Goal: Task Accomplishment & Management: Manage account settings

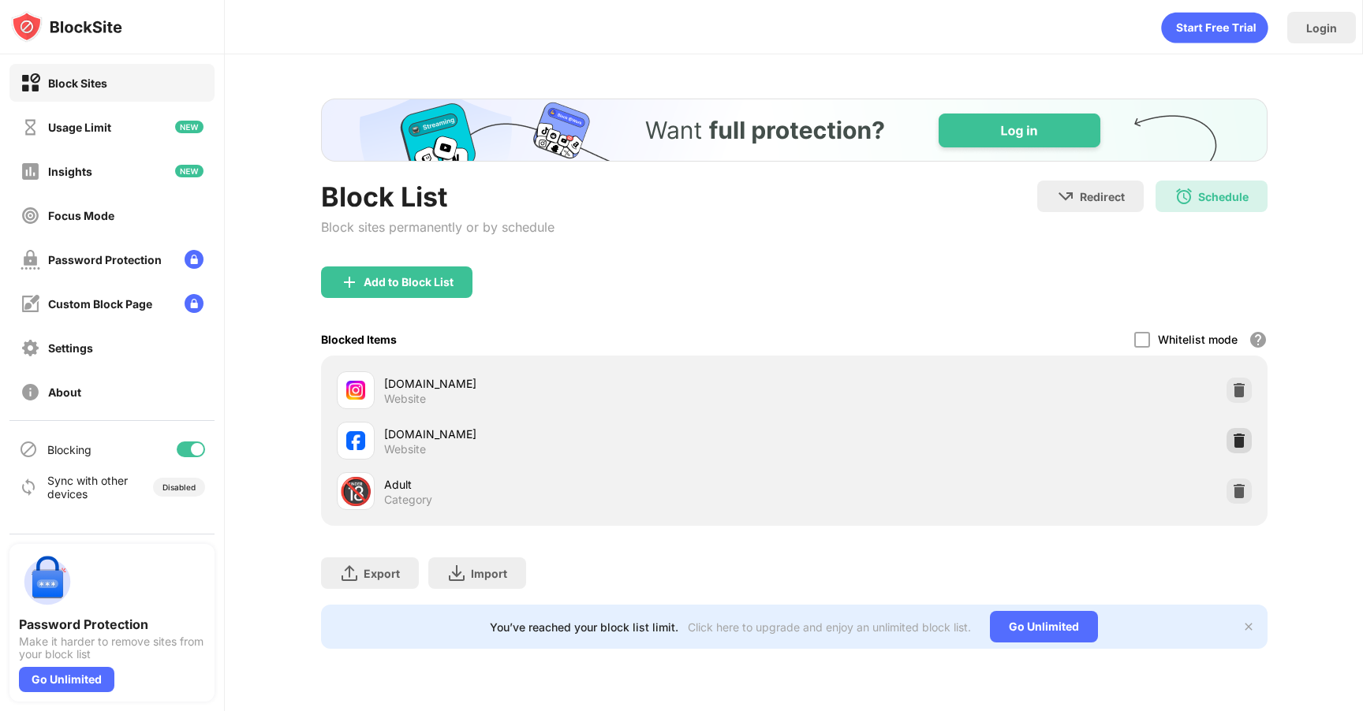
click at [1241, 450] on div at bounding box center [1238, 440] width 25 height 25
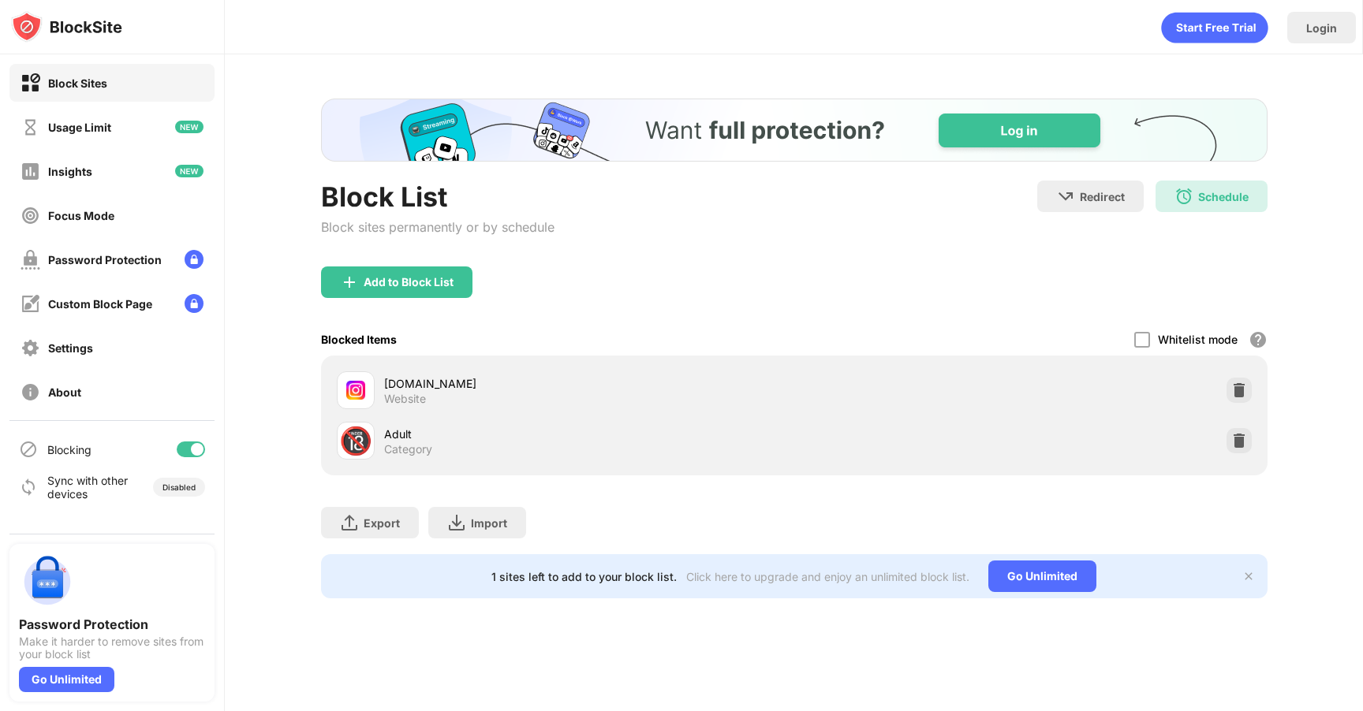
click at [397, 282] on div "Add to Block List" at bounding box center [409, 282] width 90 height 13
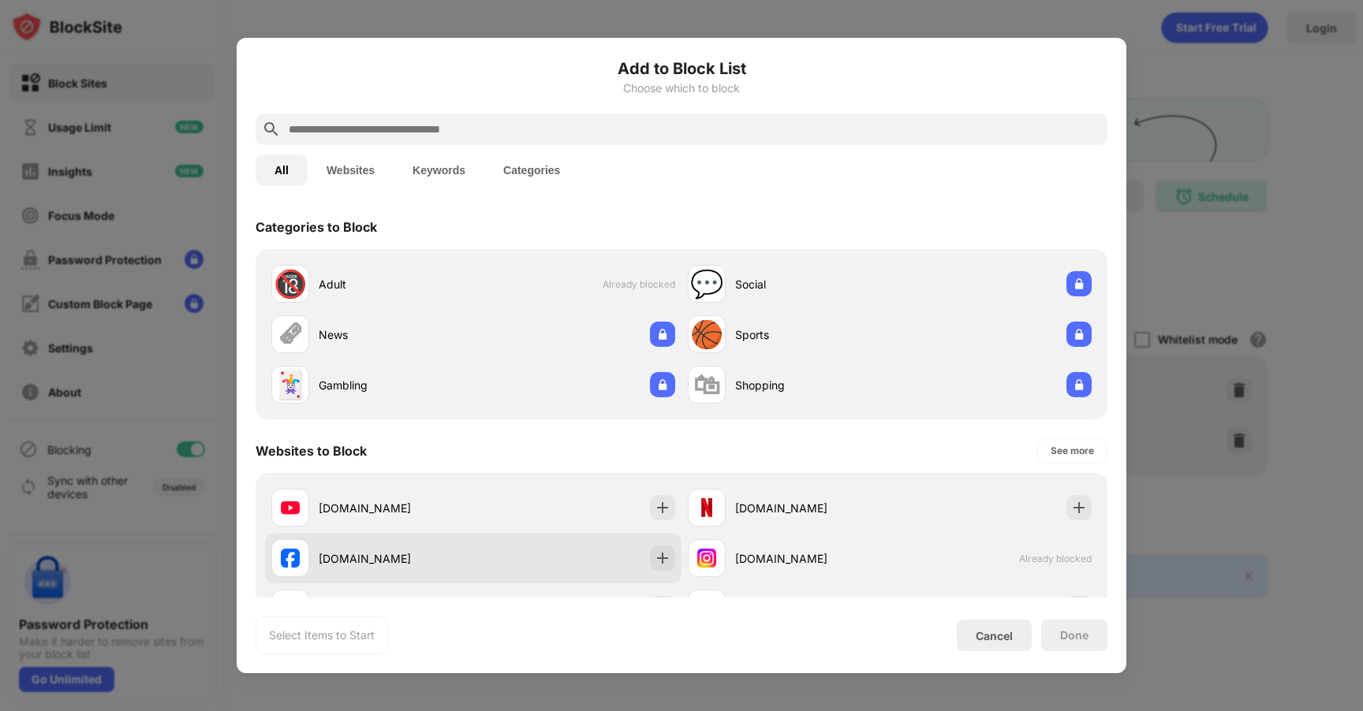
drag, startPoint x: 617, startPoint y: 528, endPoint x: 617, endPoint y: 560, distance: 32.3
click at [617, 561] on div "[DOMAIN_NAME] [DOMAIN_NAME] [DOMAIN_NAME] [DOMAIN_NAME] Already blocked [DOMAIN…" at bounding box center [681, 609] width 833 height 252
click at [617, 560] on div "[DOMAIN_NAME]" at bounding box center [473, 558] width 416 height 50
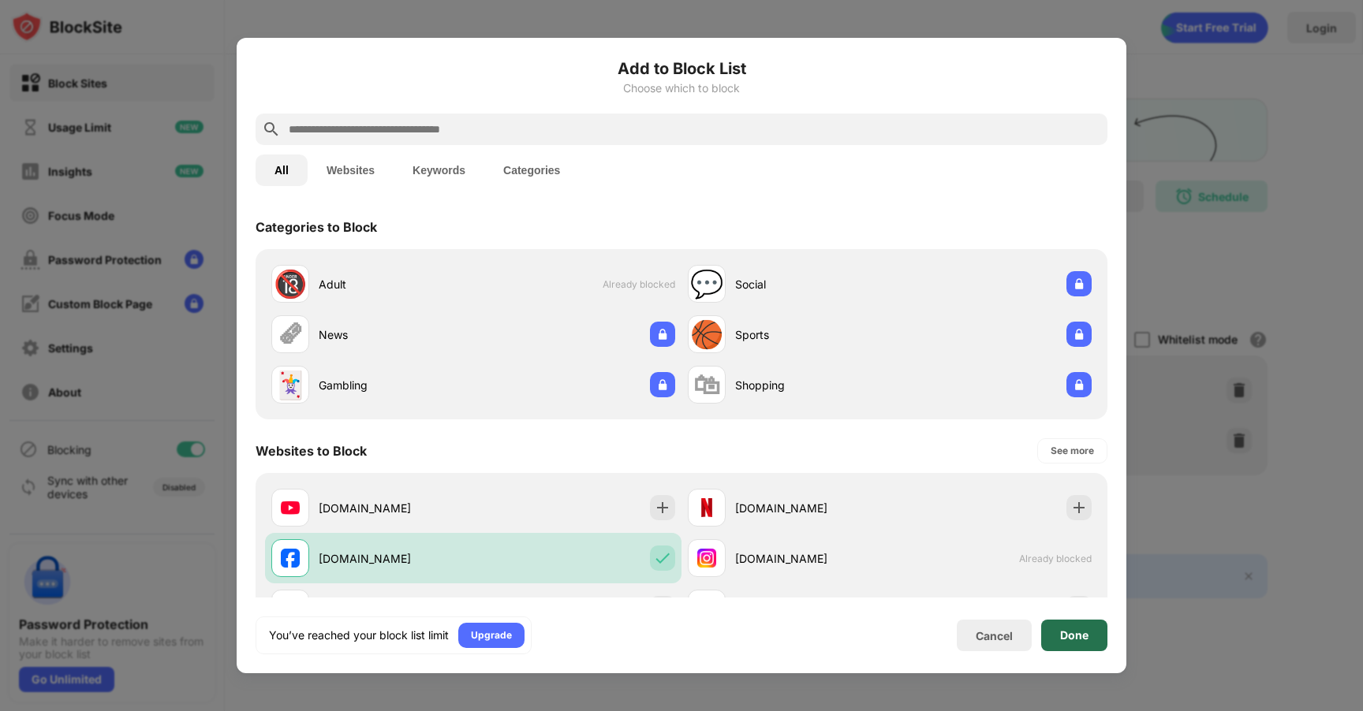
click at [1091, 650] on div "Done" at bounding box center [1074, 636] width 66 height 32
